Goal: Task Accomplishment & Management: Manage account settings

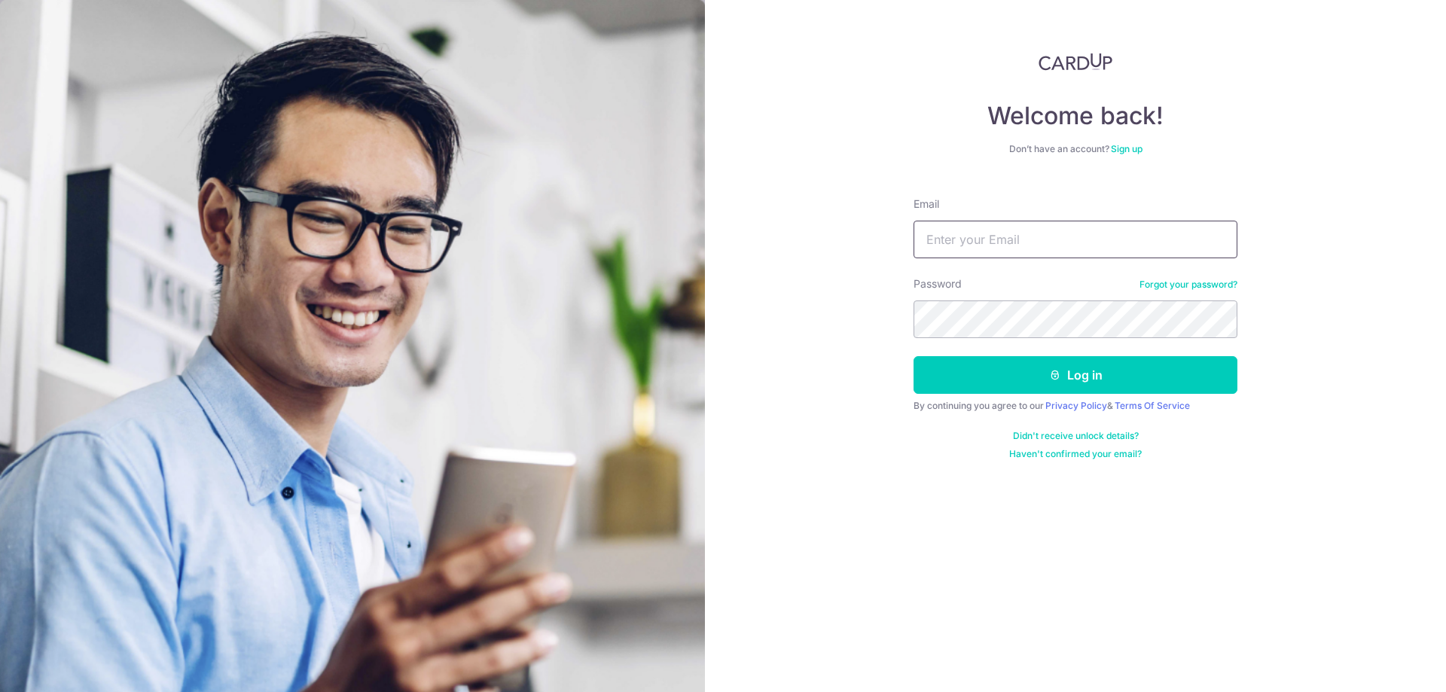
click at [966, 253] on input "Email" at bounding box center [1075, 240] width 324 height 38
type input "[EMAIL_ADDRESS][DOMAIN_NAME]"
click at [913, 356] on button "Log in" at bounding box center [1075, 375] width 324 height 38
